Goal: Task Accomplishment & Management: Manage account settings

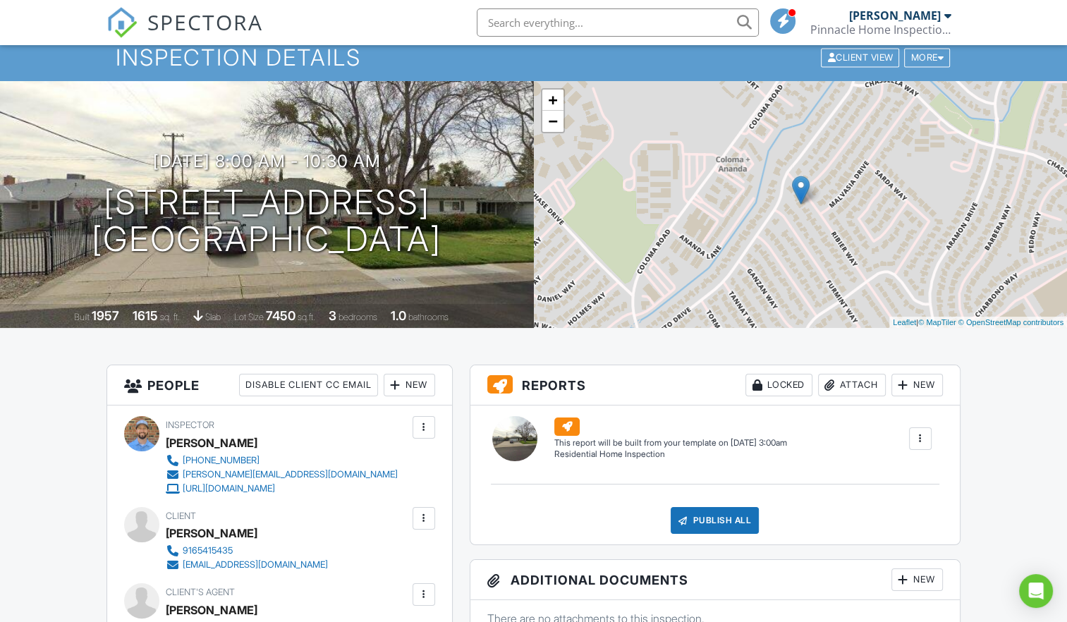
scroll to position [71, 0]
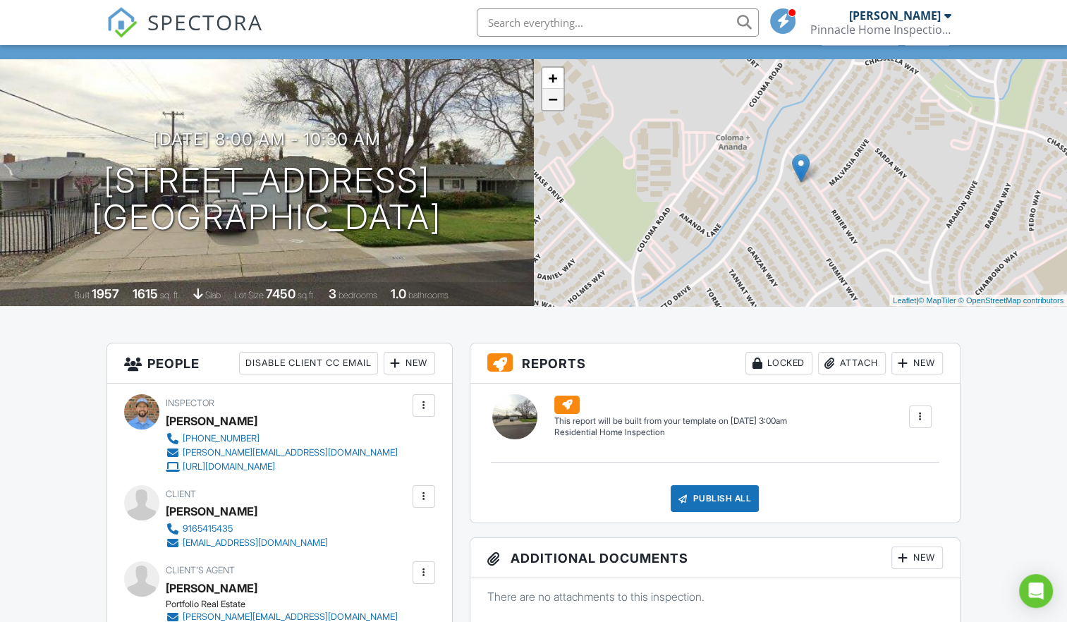
click at [550, 106] on link "−" at bounding box center [552, 99] width 21 height 21
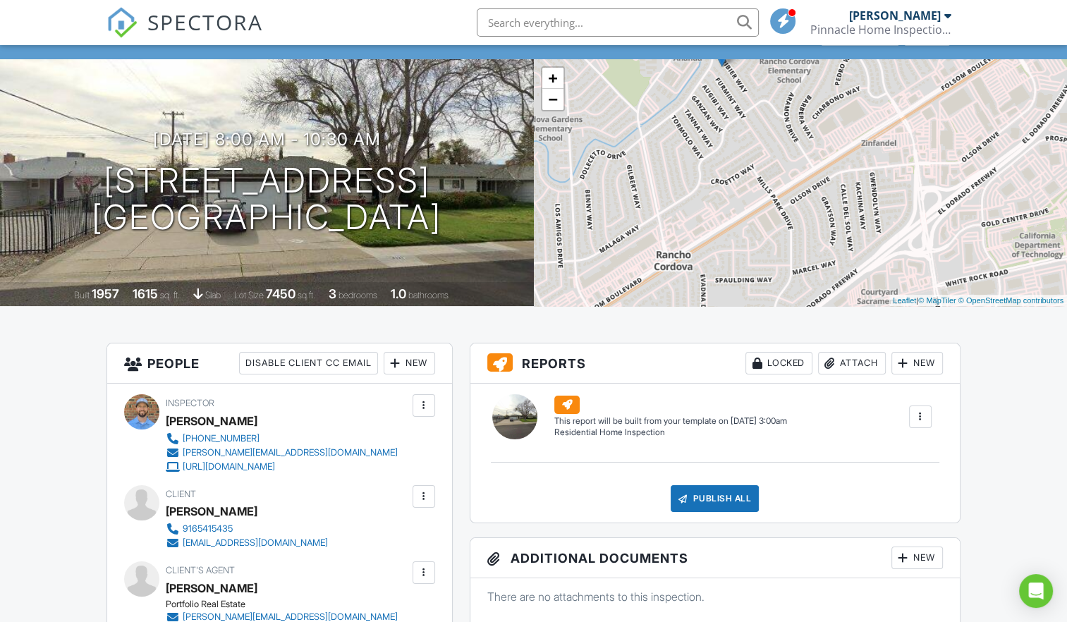
drag, startPoint x: 837, startPoint y: 304, endPoint x: 761, endPoint y: 181, distance: 145.0
click at [761, 181] on div "+ − Leaflet | © MapTiler © OpenStreetMap contributors" at bounding box center [801, 182] width 534 height 247
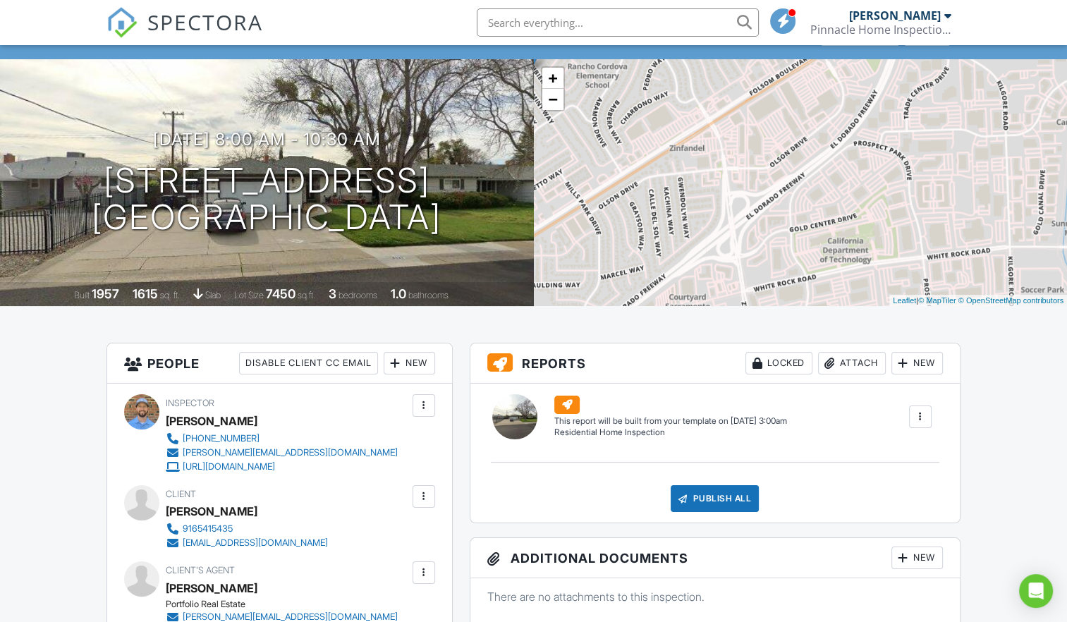
drag, startPoint x: 843, startPoint y: 138, endPoint x: 641, endPoint y: 151, distance: 202.1
click at [647, 148] on div "+ − Leaflet | © MapTiler © OpenStreetMap contributors" at bounding box center [801, 182] width 534 height 247
click at [553, 80] on link "+" at bounding box center [552, 78] width 21 height 21
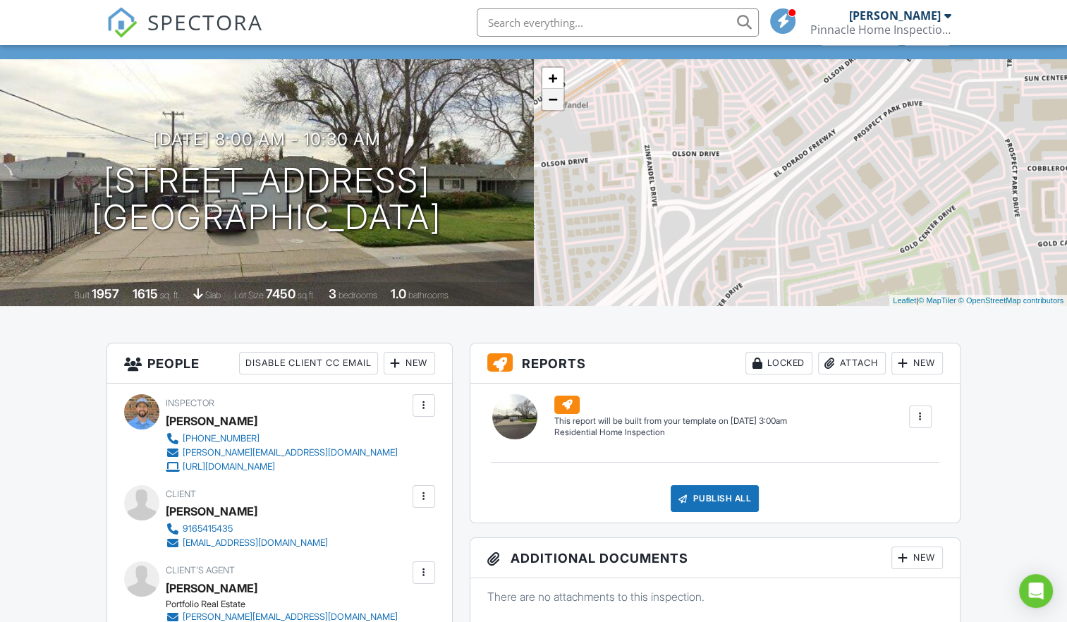
click at [561, 99] on link "−" at bounding box center [552, 99] width 21 height 21
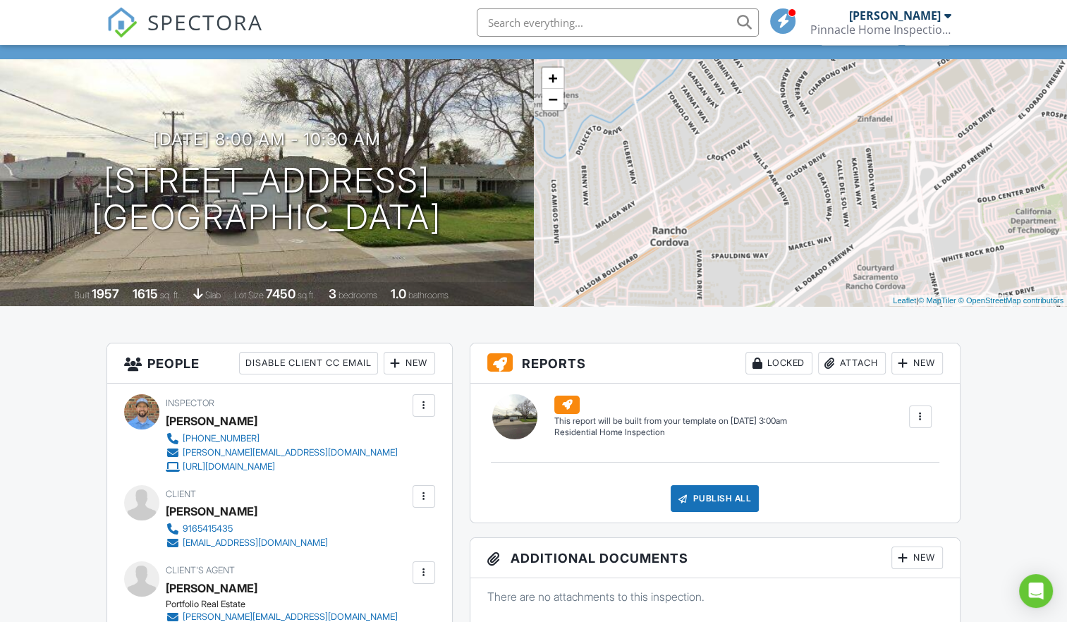
drag, startPoint x: 592, startPoint y: 205, endPoint x: 779, endPoint y: 175, distance: 189.2
click at [779, 175] on div "+ − Leaflet | © MapTiler © OpenStreetMap contributors" at bounding box center [801, 182] width 534 height 247
click at [553, 104] on link "−" at bounding box center [552, 99] width 21 height 21
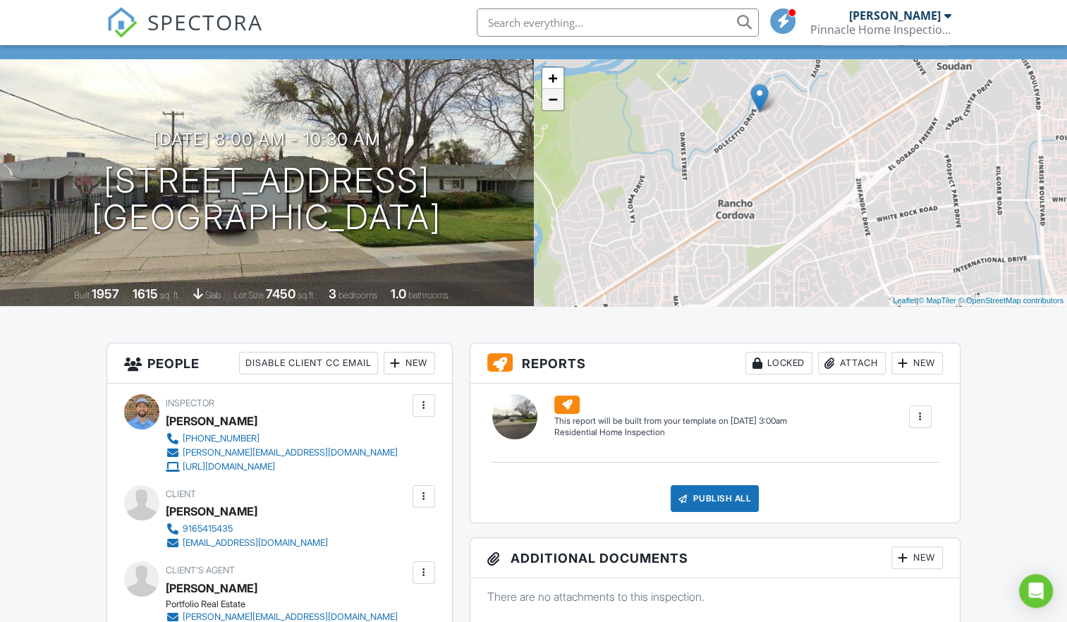
click at [556, 97] on link "−" at bounding box center [552, 99] width 21 height 21
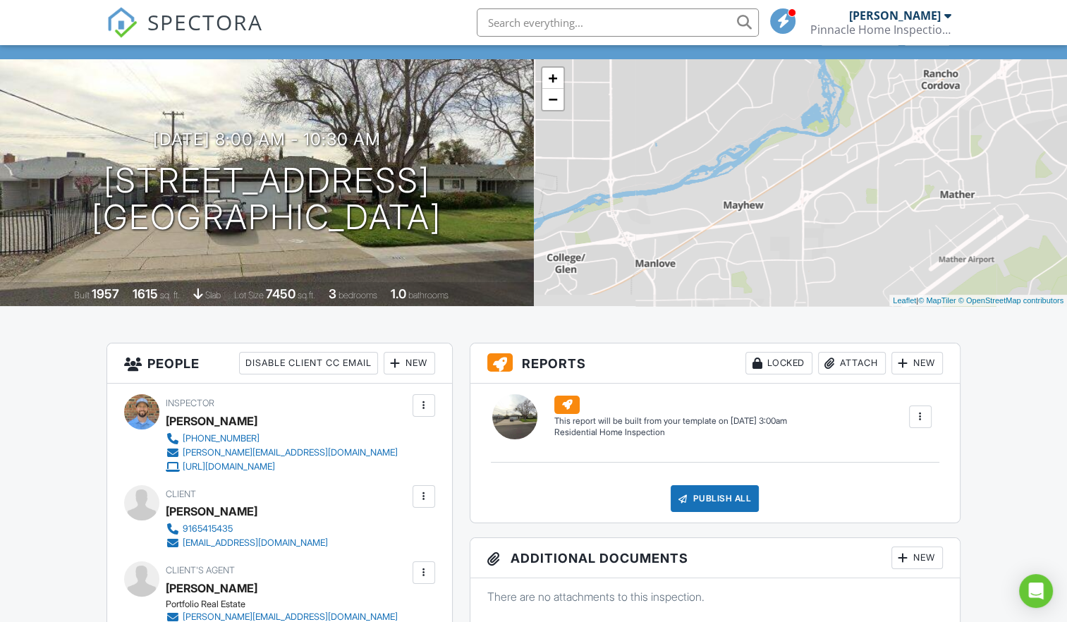
drag, startPoint x: 644, startPoint y: 230, endPoint x: 818, endPoint y: 111, distance: 210.6
click at [818, 111] on div "+ − Leaflet | © MapTiler © OpenStreetMap contributors" at bounding box center [801, 182] width 534 height 247
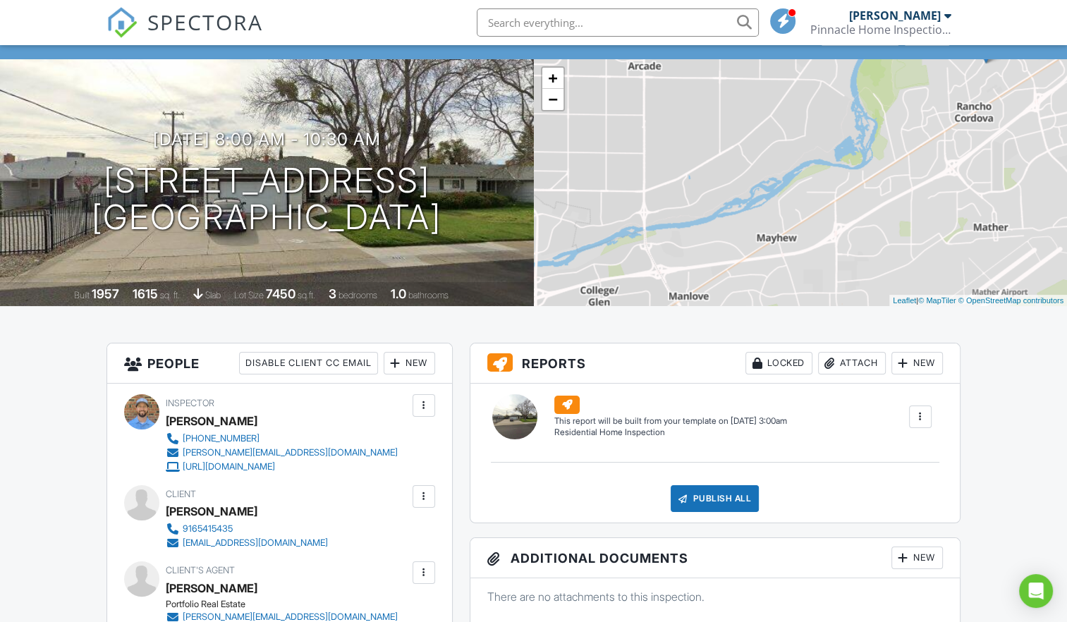
drag, startPoint x: 599, startPoint y: 187, endPoint x: 651, endPoint y: 213, distance: 57.7
click at [651, 213] on div "+ − Leaflet | © MapTiler © OpenStreetMap contributors" at bounding box center [801, 182] width 534 height 247
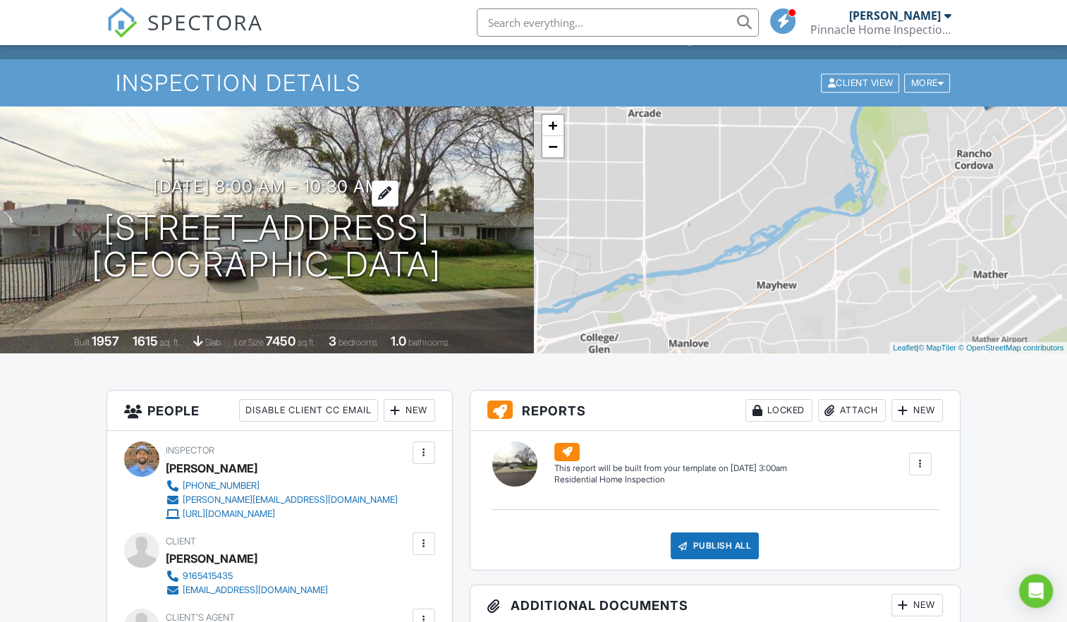
scroll to position [0, 0]
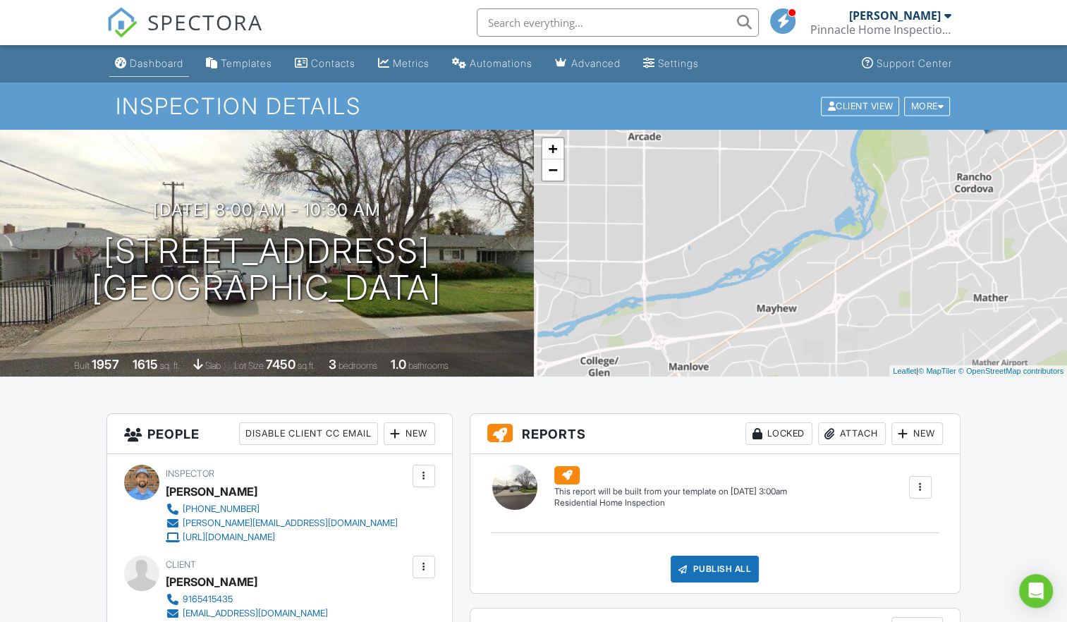
click at [147, 54] on link "Dashboard" at bounding box center [149, 64] width 80 height 26
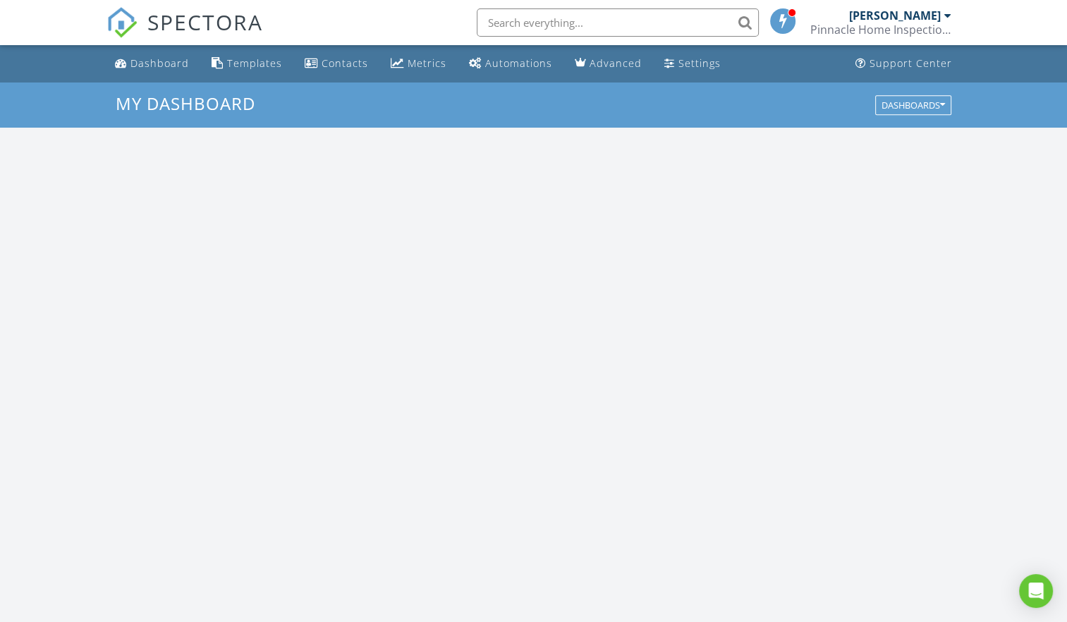
scroll to position [1305, 1089]
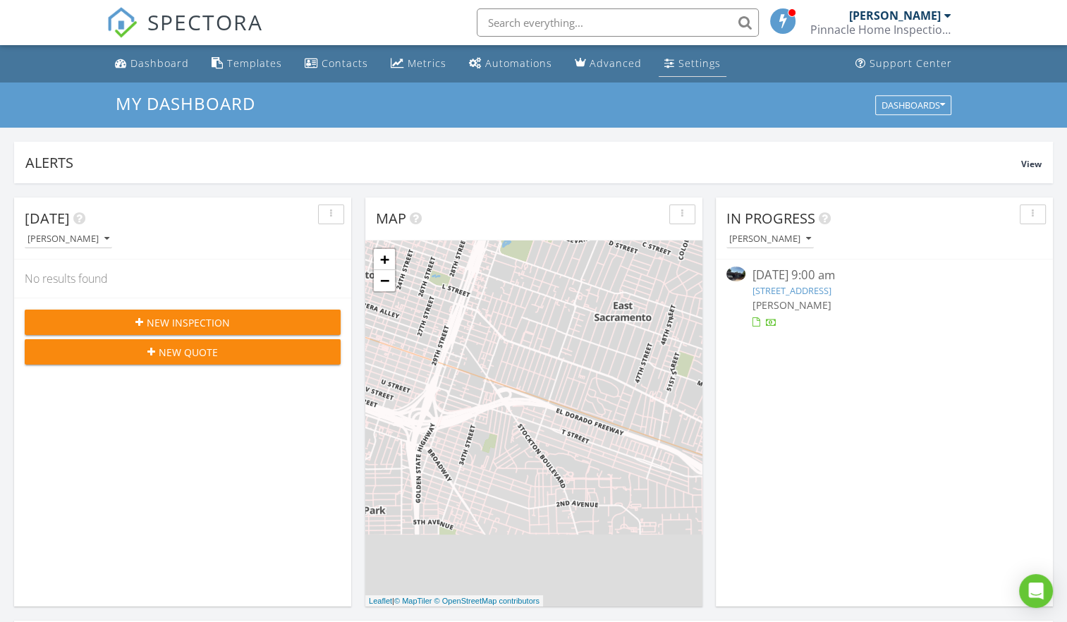
click at [693, 73] on link "Settings" at bounding box center [693, 64] width 68 height 26
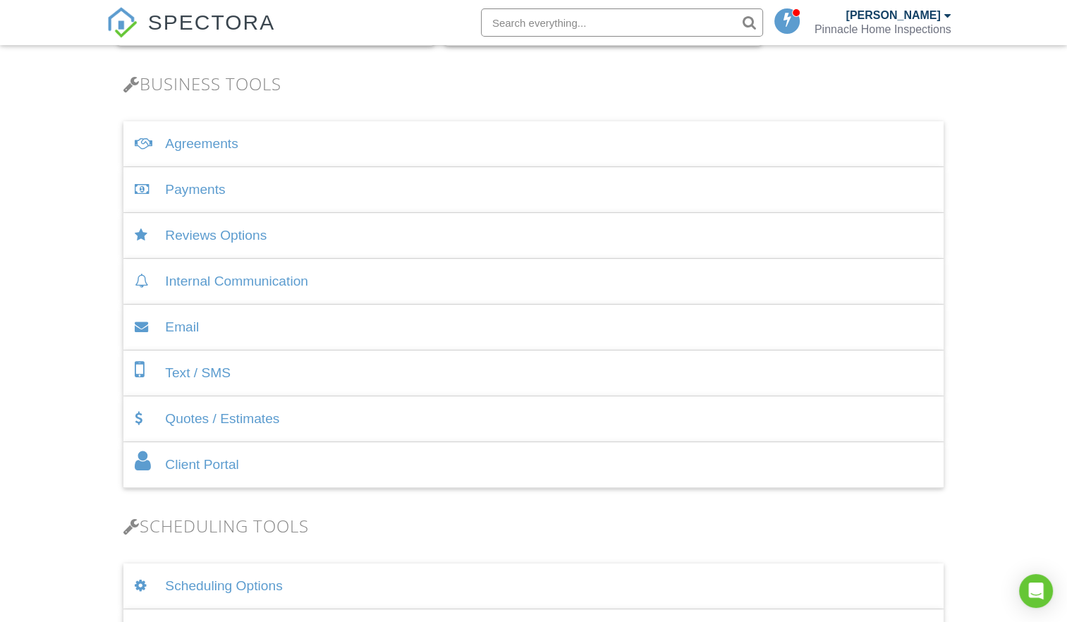
scroll to position [423, 0]
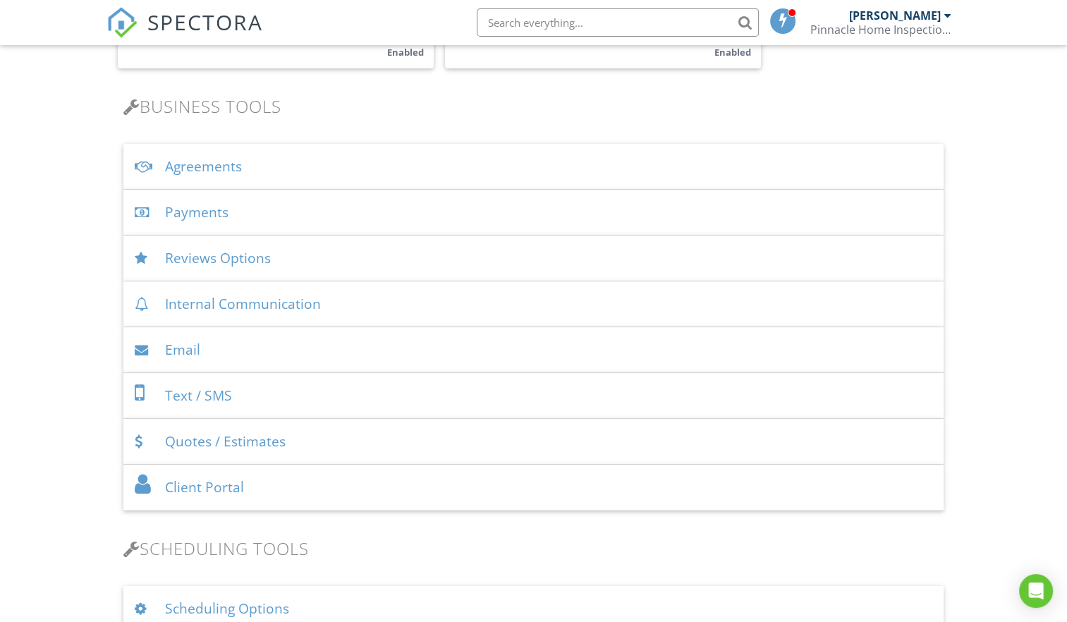
click at [272, 261] on div "Reviews Options" at bounding box center [532, 259] width 819 height 46
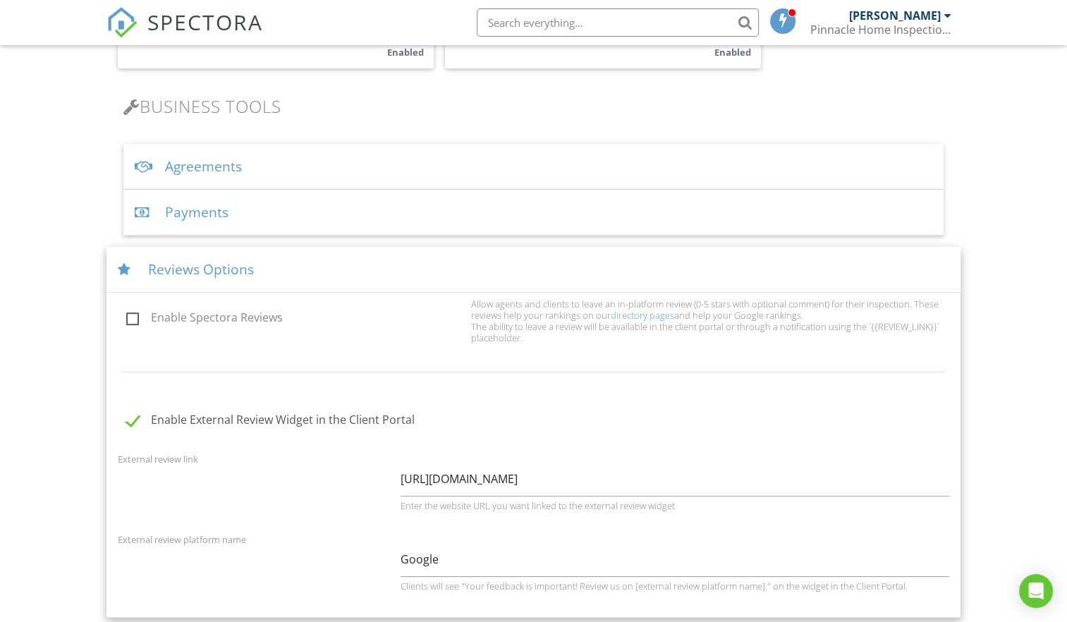
click at [139, 312] on label "Enable Spectora Reviews" at bounding box center [294, 320] width 336 height 18
click at [127, 315] on input "Enable Spectora Reviews" at bounding box center [122, 319] width 9 height 9
checkbox input "true"
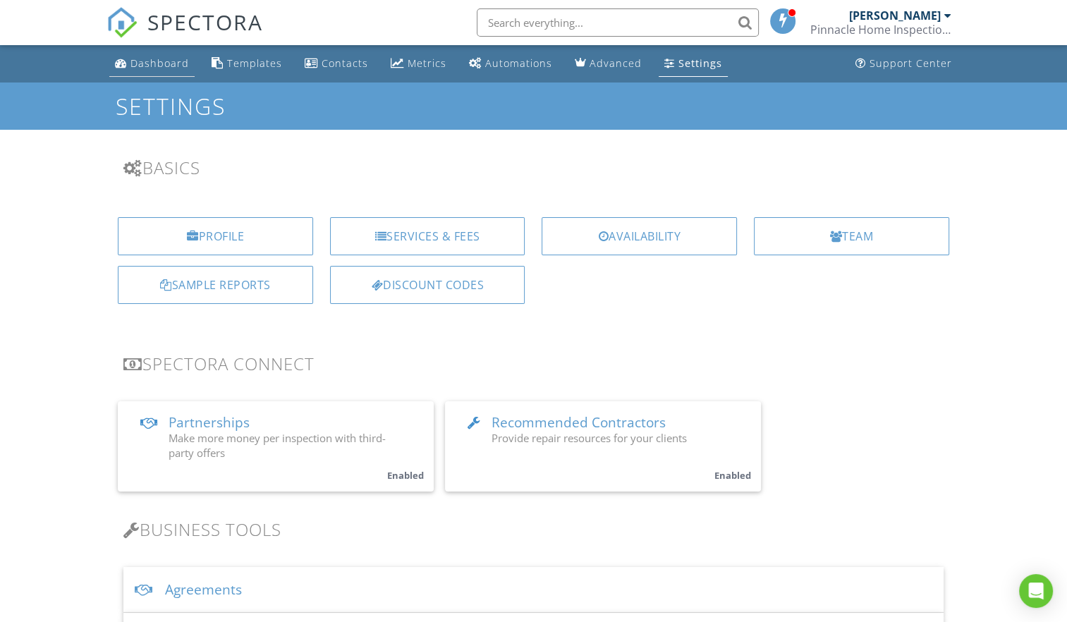
click at [153, 69] on div "Dashboard" at bounding box center [159, 62] width 59 height 13
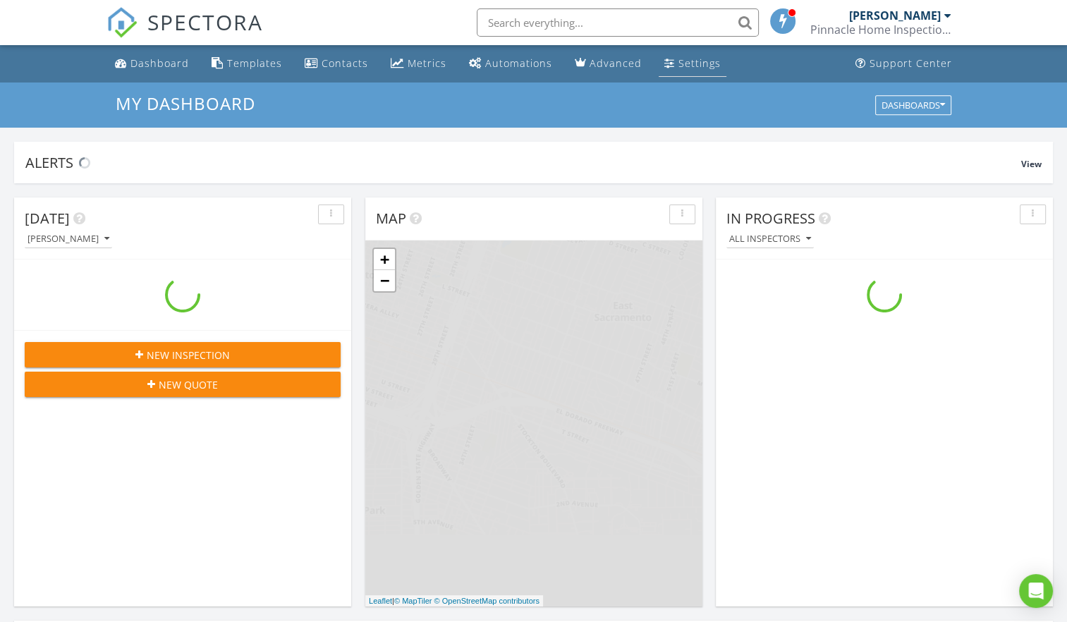
scroll to position [1305, 1089]
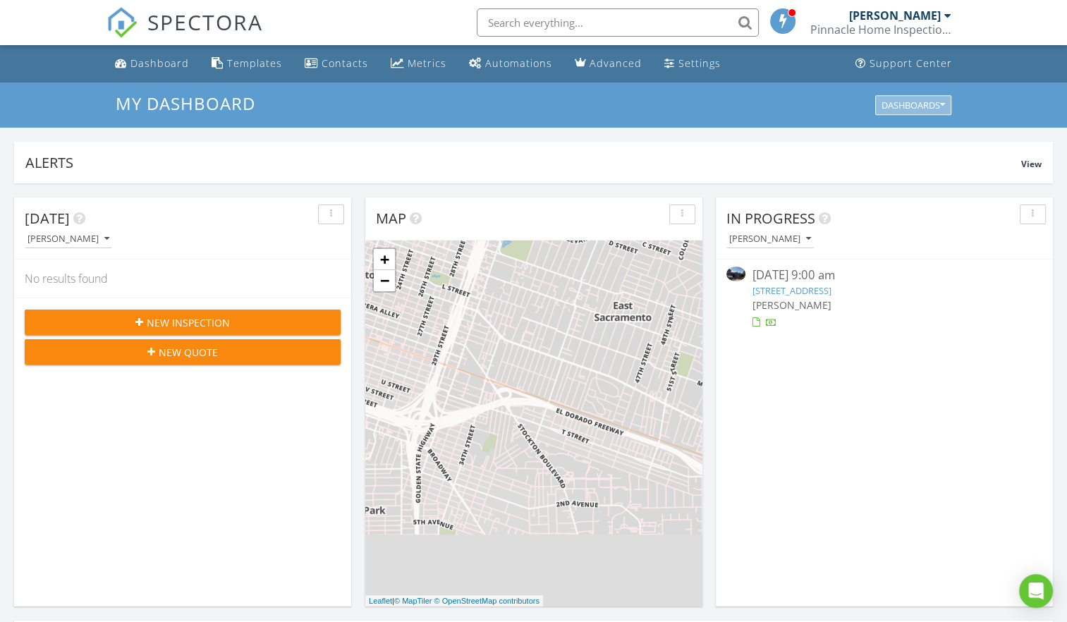
click at [943, 101] on icon "button" at bounding box center [942, 105] width 5 height 10
click at [802, 104] on h3 "My Dashboard" at bounding box center [534, 103] width 836 height 19
click at [707, 66] on div "Settings" at bounding box center [699, 62] width 42 height 13
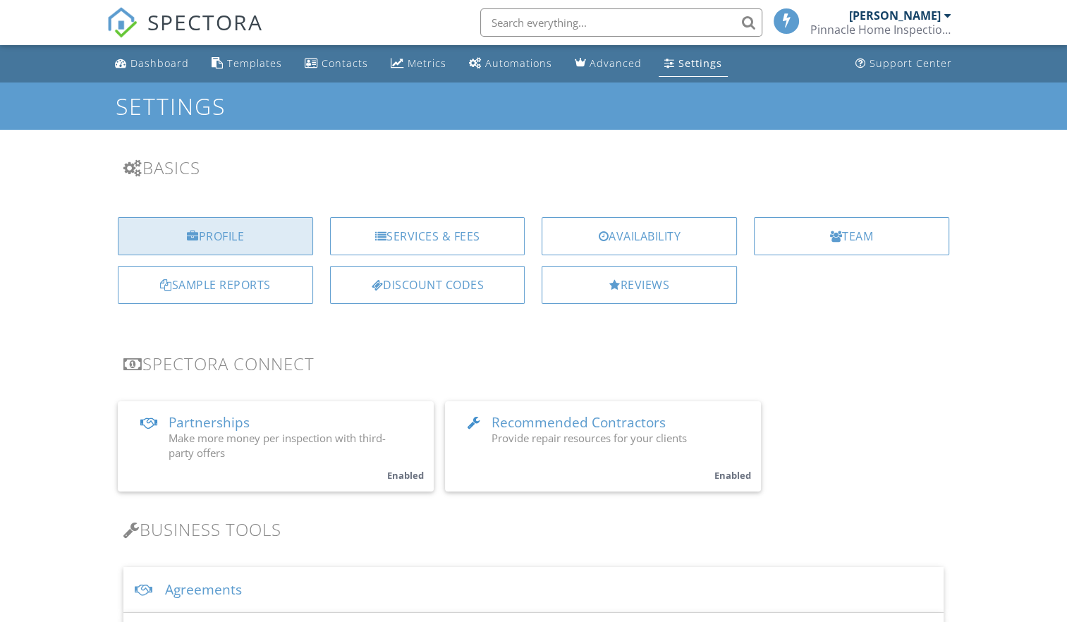
click at [231, 236] on div "Profile" at bounding box center [215, 236] width 195 height 38
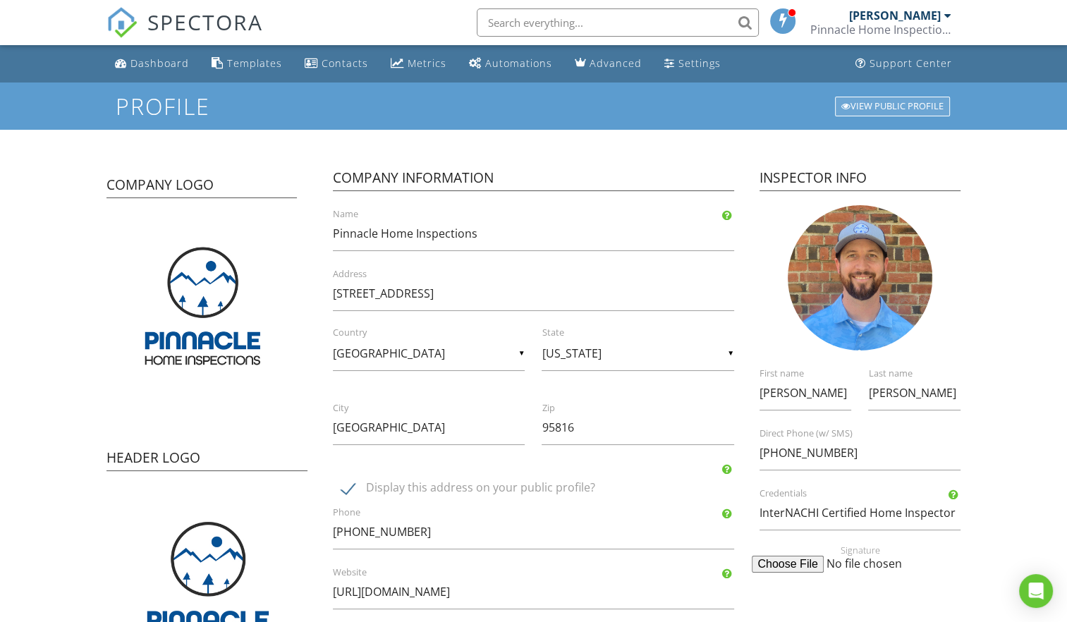
click at [874, 106] on div "View Public Profile" at bounding box center [892, 107] width 115 height 20
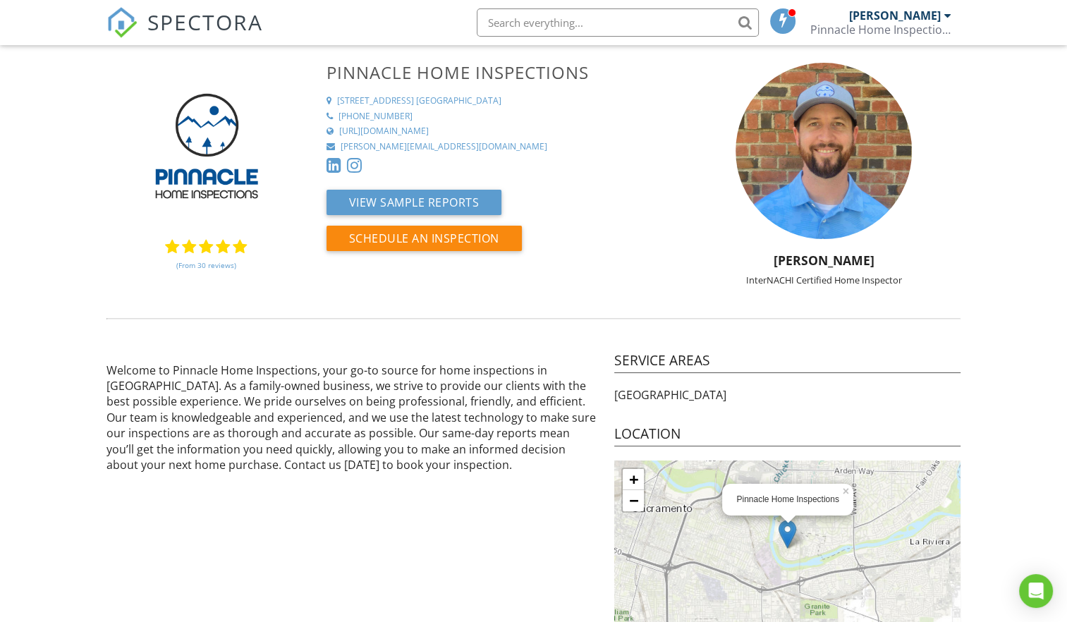
click at [228, 30] on span "SPECTORA" at bounding box center [205, 22] width 116 height 30
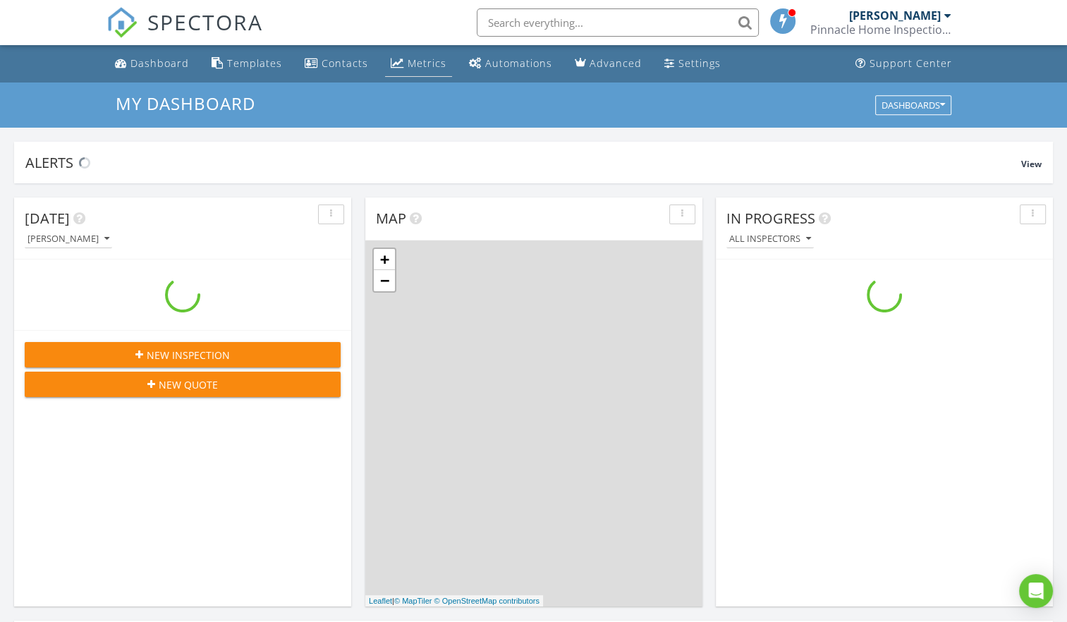
click at [413, 69] on div "Metrics" at bounding box center [427, 62] width 39 height 13
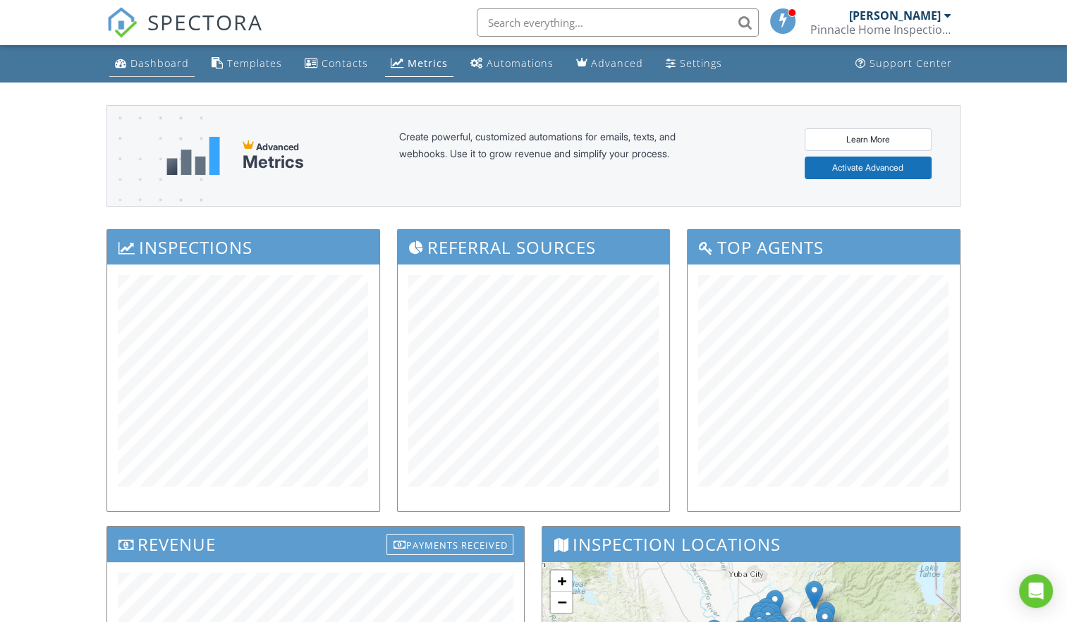
click at [164, 74] on link "Dashboard" at bounding box center [151, 64] width 85 height 26
